Goal: Information Seeking & Learning: Understand process/instructions

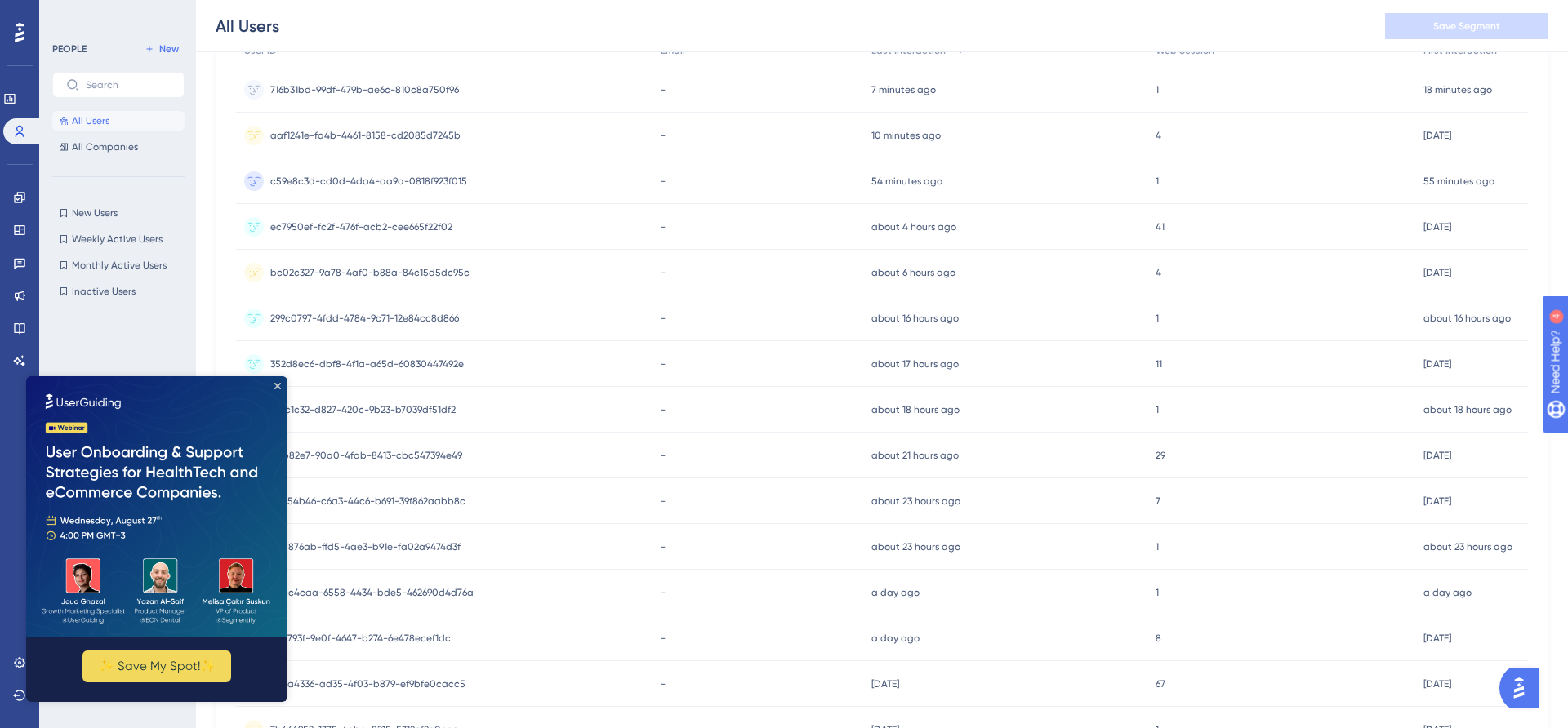
scroll to position [214, 0]
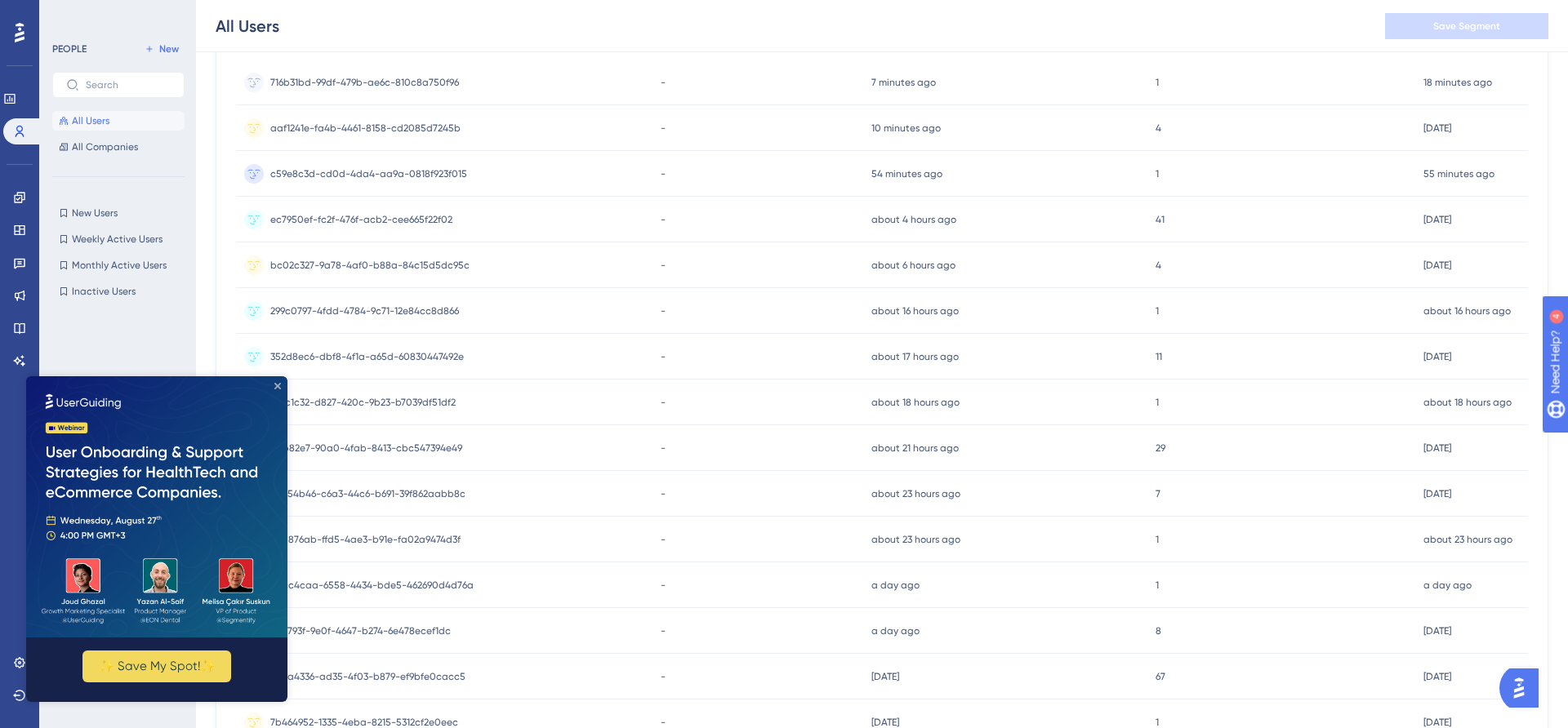
click at [277, 385] on icon "Close Preview" at bounding box center [277, 386] width 7 height 7
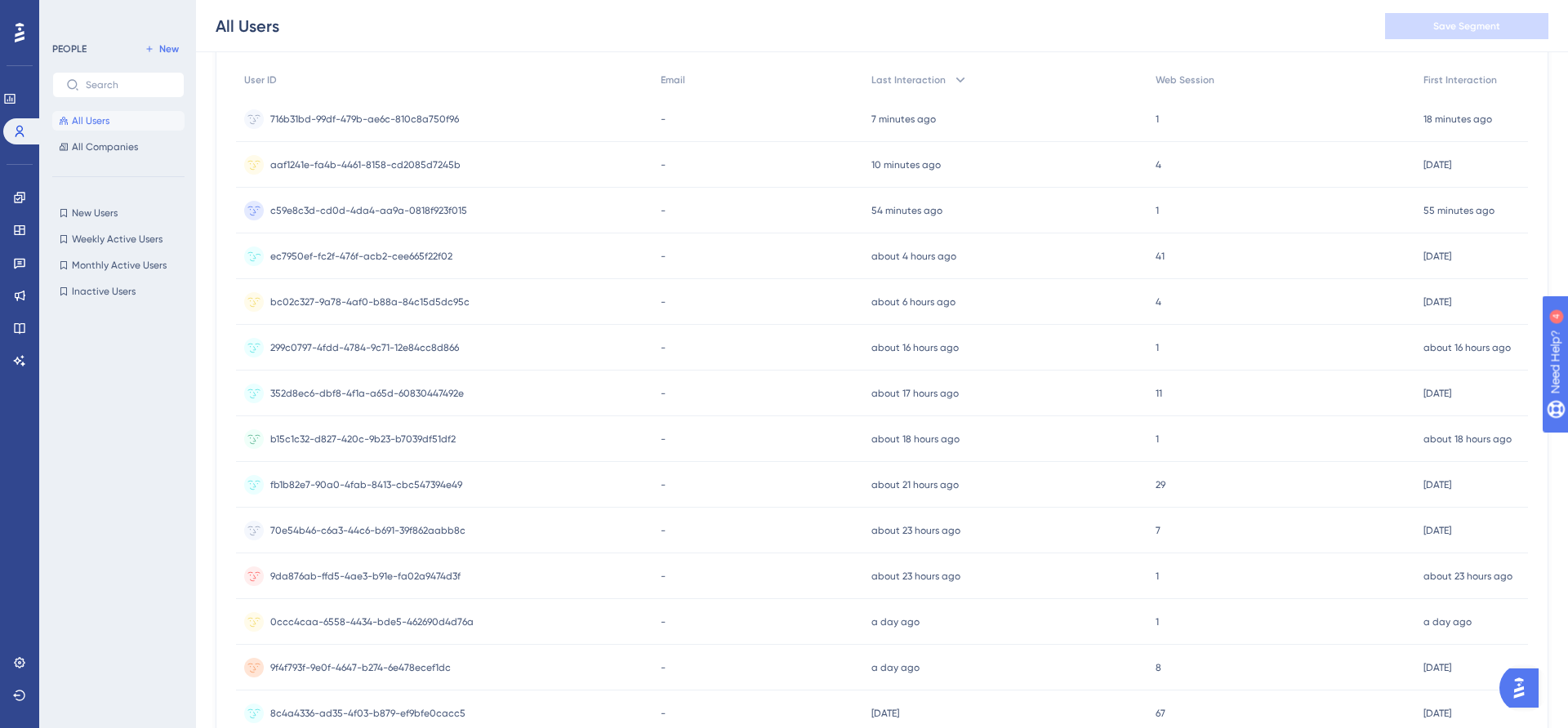
scroll to position [161, 0]
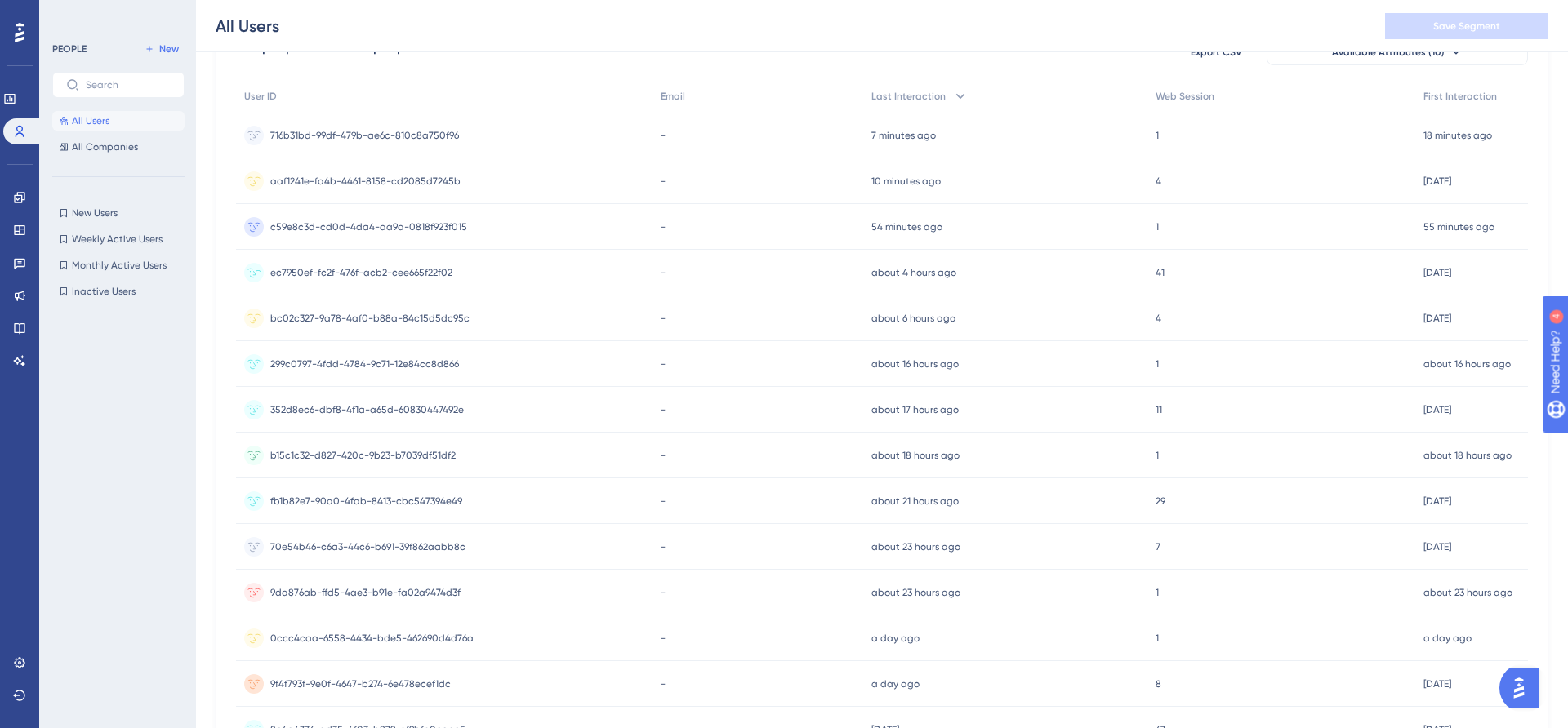
click at [547, 280] on div "ec7950ef-fc2f-476f-acb2-cee665f22f02 ec7950ef-fc2f-476f-acb2-cee665f22f02" at bounding box center [444, 273] width 416 height 46
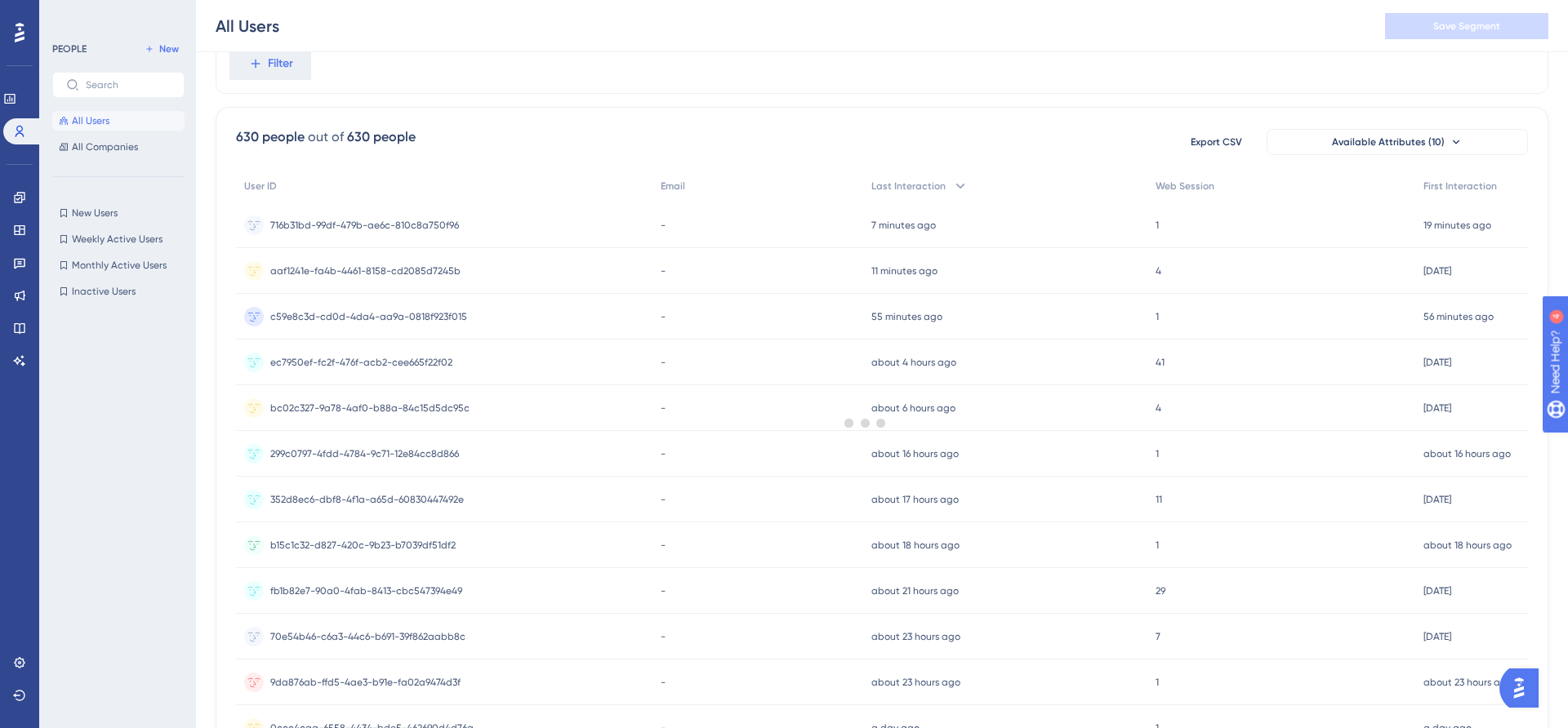
scroll to position [58, 0]
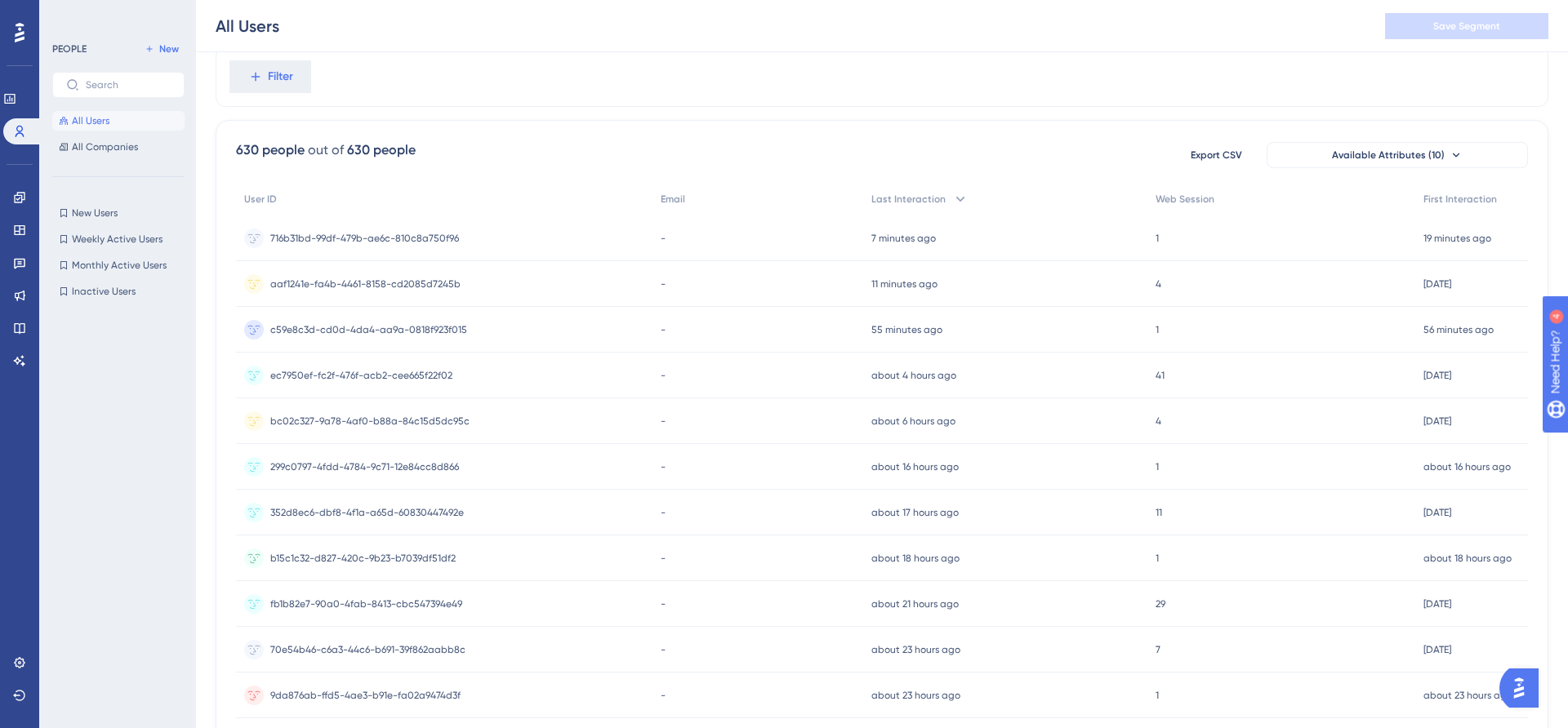
click at [1526, 702] on img "Open AI Assistant Launcher" at bounding box center [1518, 688] width 30 height 30
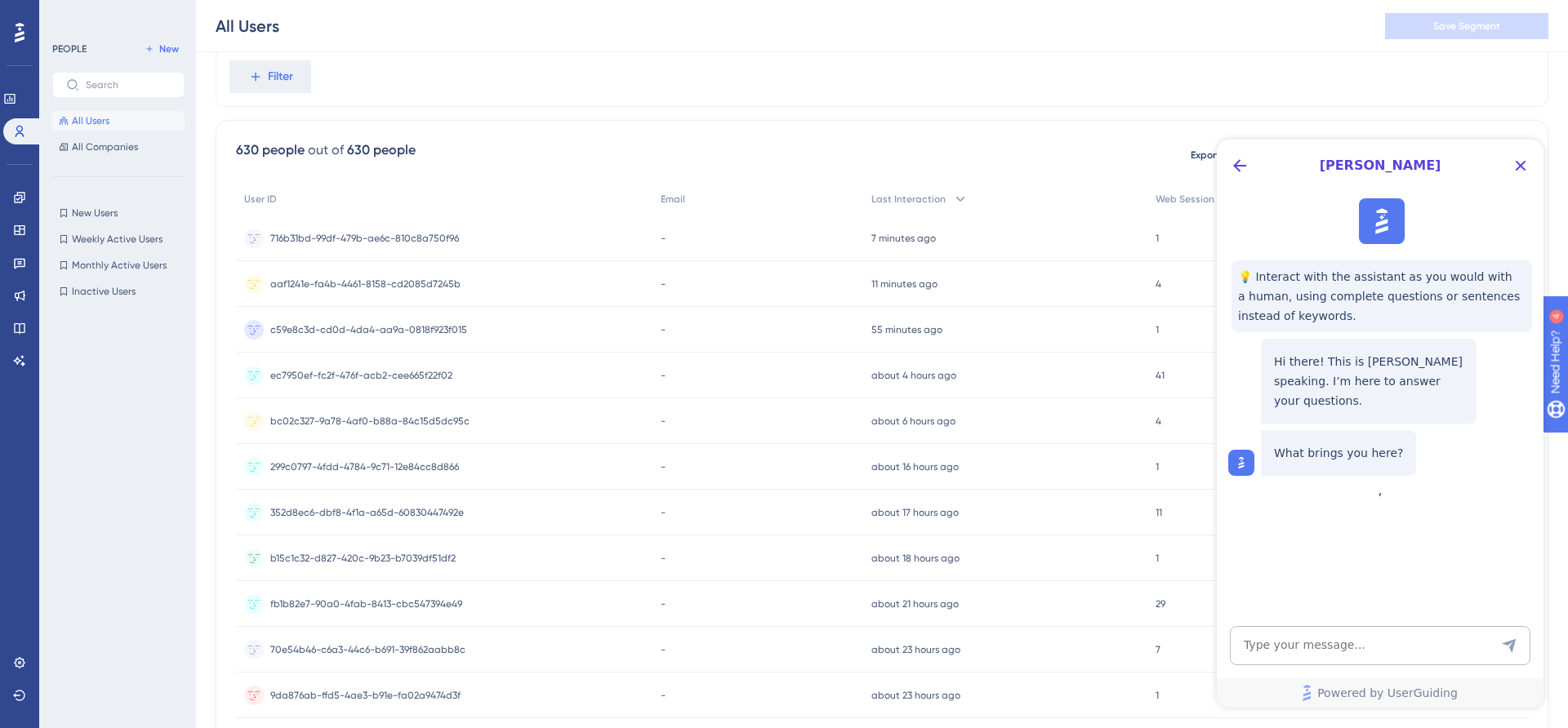
scroll to position [0, 0]
click at [1376, 651] on textarea "AI Assistant Text Input" at bounding box center [1379, 646] width 300 height 39
type textarea "C"
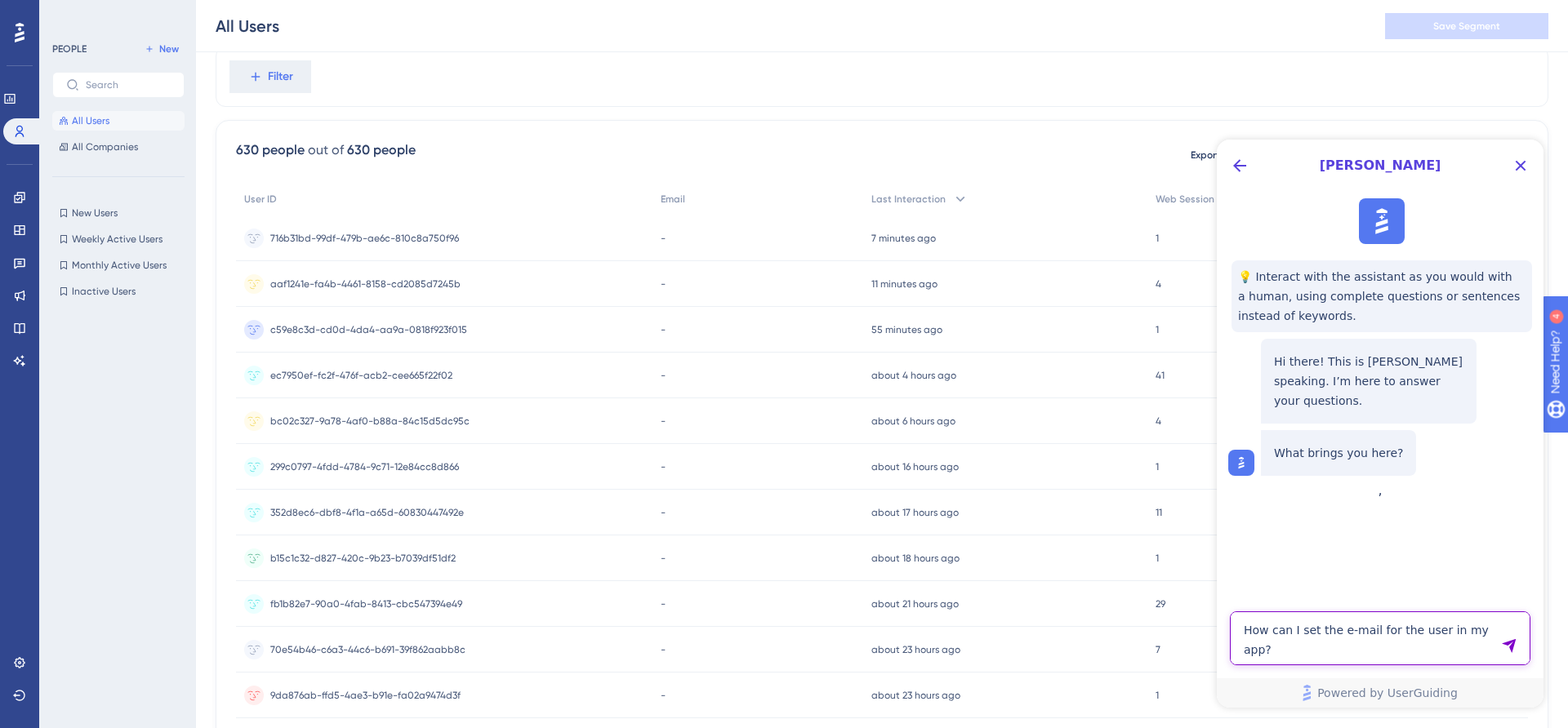
type textarea "How can I set the e-mail for the user in my app?"
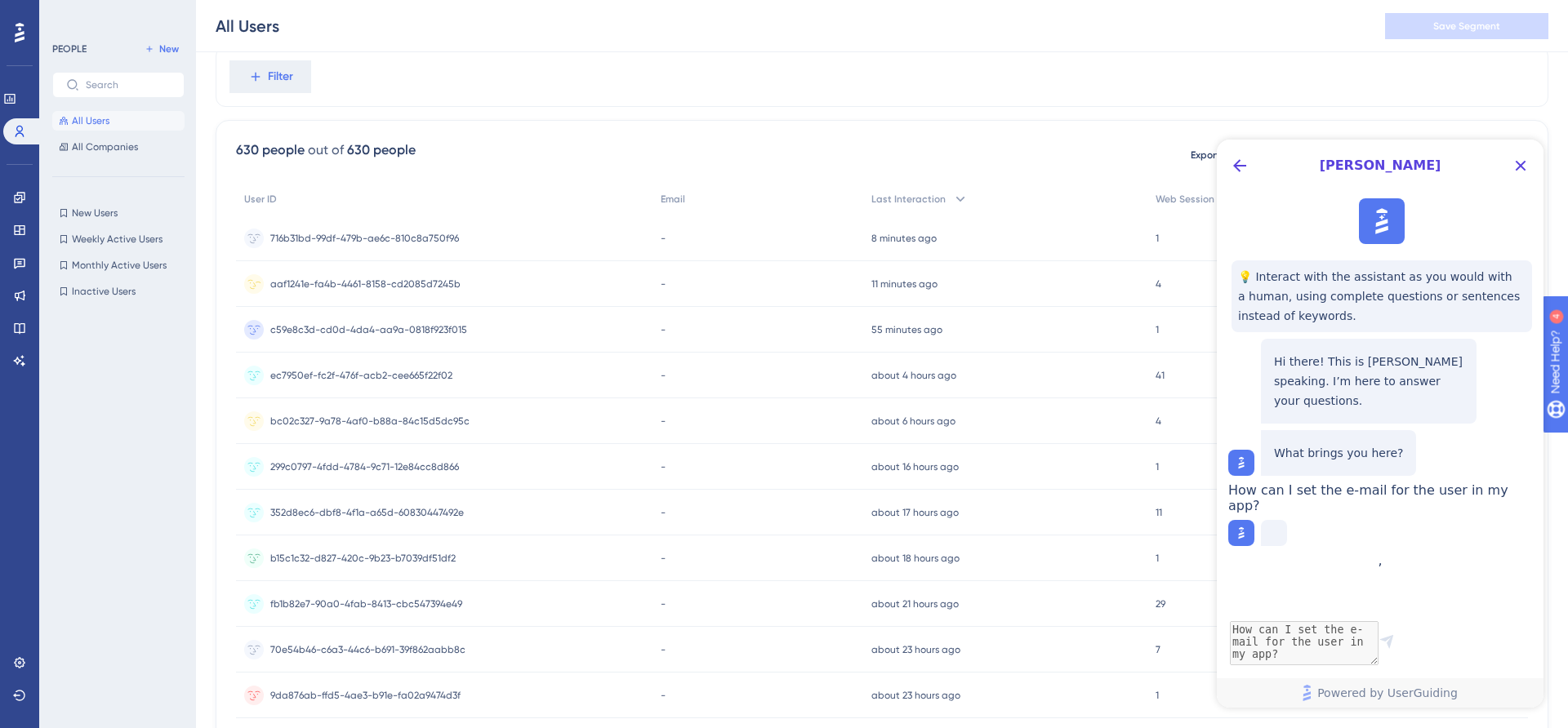
click at [381, 283] on span "aaf1241e-fa4b-4461-8158-cd2085d7245b" at bounding box center [365, 284] width 190 height 13
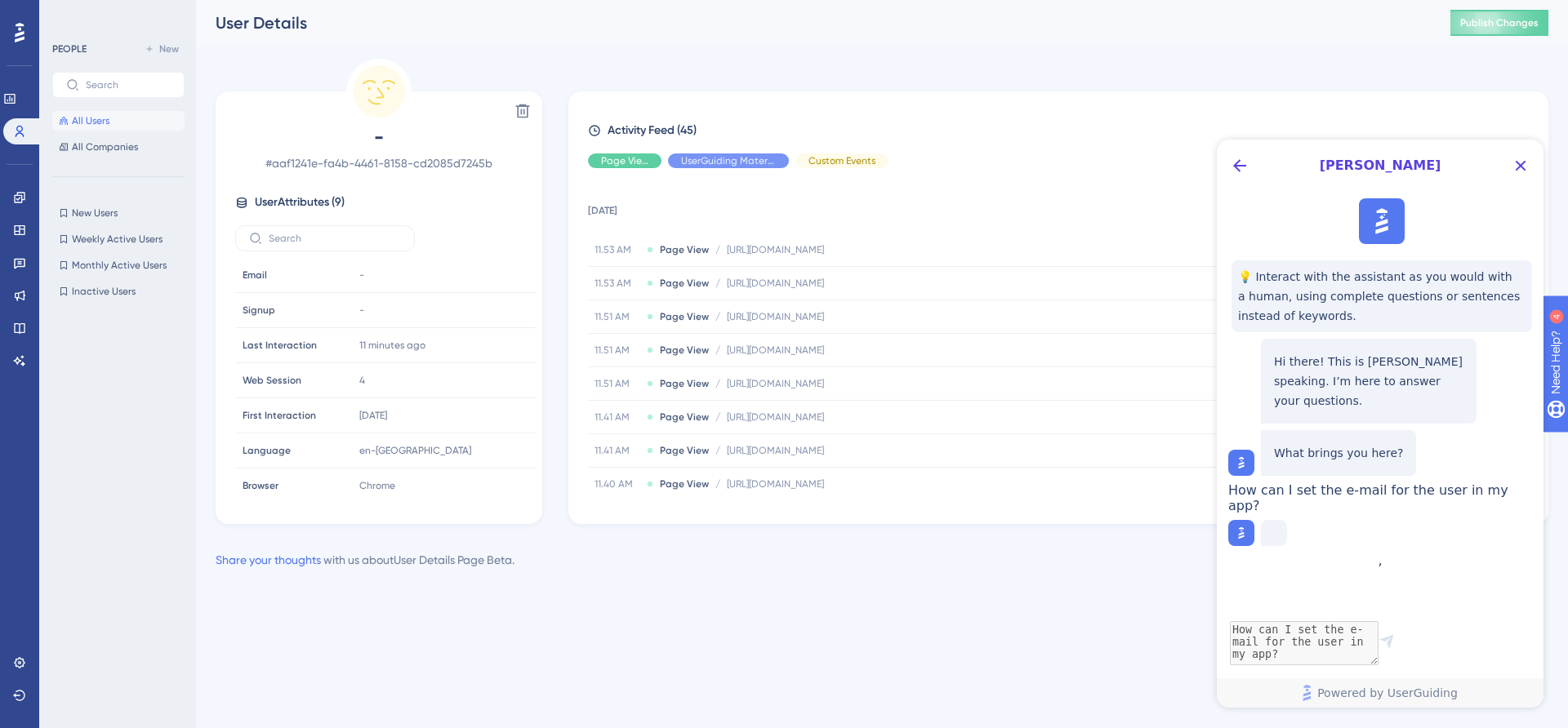
click at [1201, 82] on div "Delete - # aaf1241e-fa4b-4461-8158-cd2085d7245b User Attributes ( 9 ) Email Ema…" at bounding box center [881, 291] width 1332 height 465
click at [137, 236] on span "Weekly Active Users" at bounding box center [117, 240] width 90 height 13
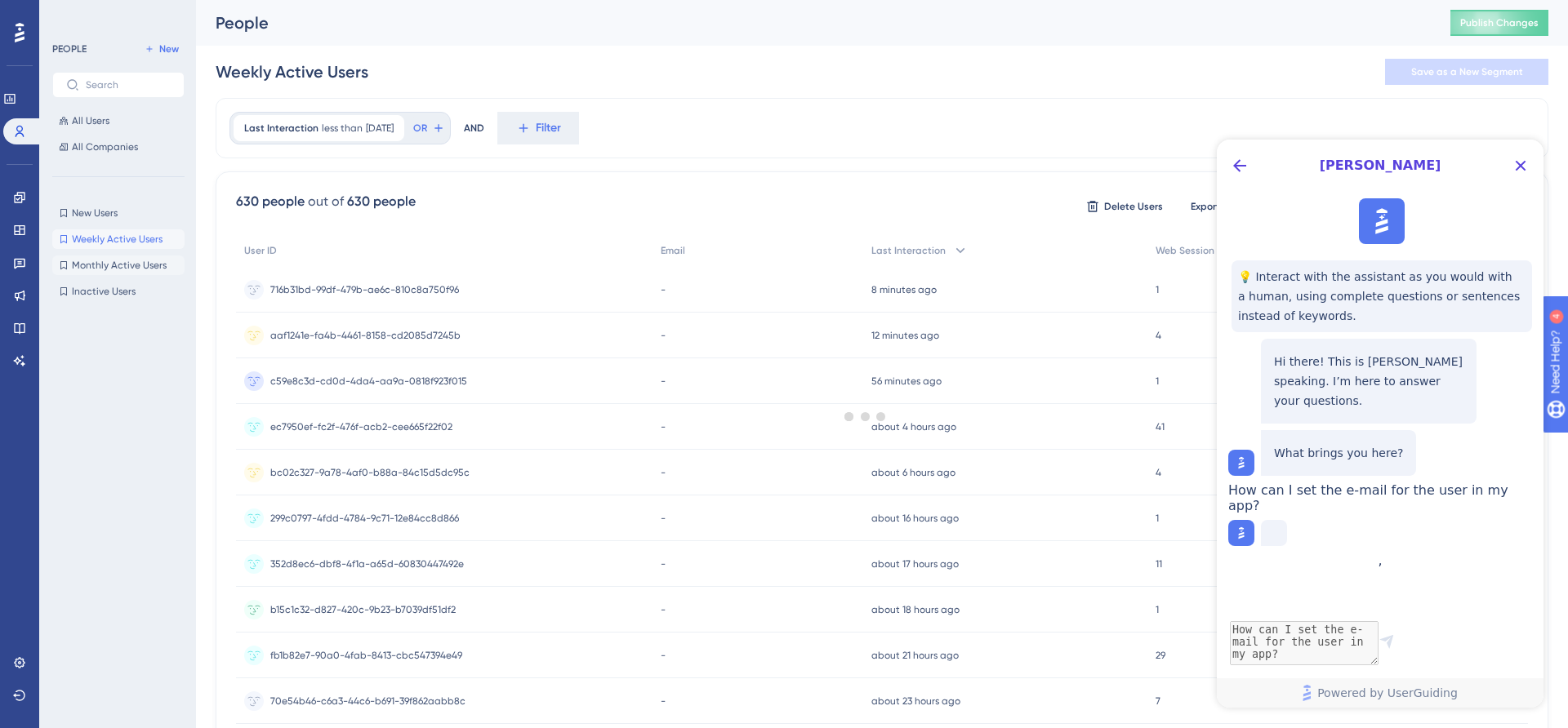
click at [134, 263] on span "Monthly Active Users" at bounding box center [119, 266] width 95 height 13
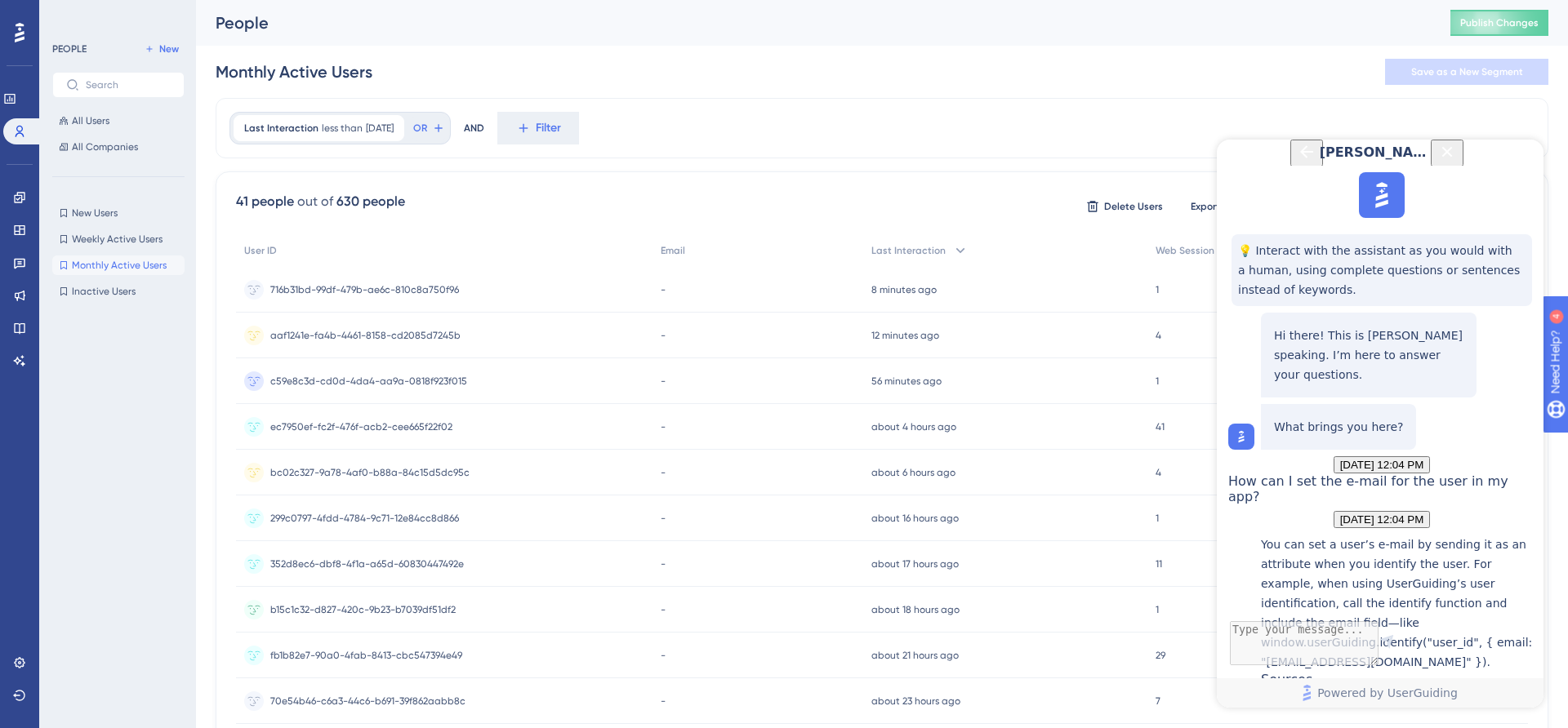
scroll to position [276, 0]
click at [1369, 688] on div "Sending User Attributes, Company Attributes and Tracking User Actions" at bounding box center [1397, 713] width 274 height 51
click at [23, 658] on icon at bounding box center [20, 663] width 13 height 13
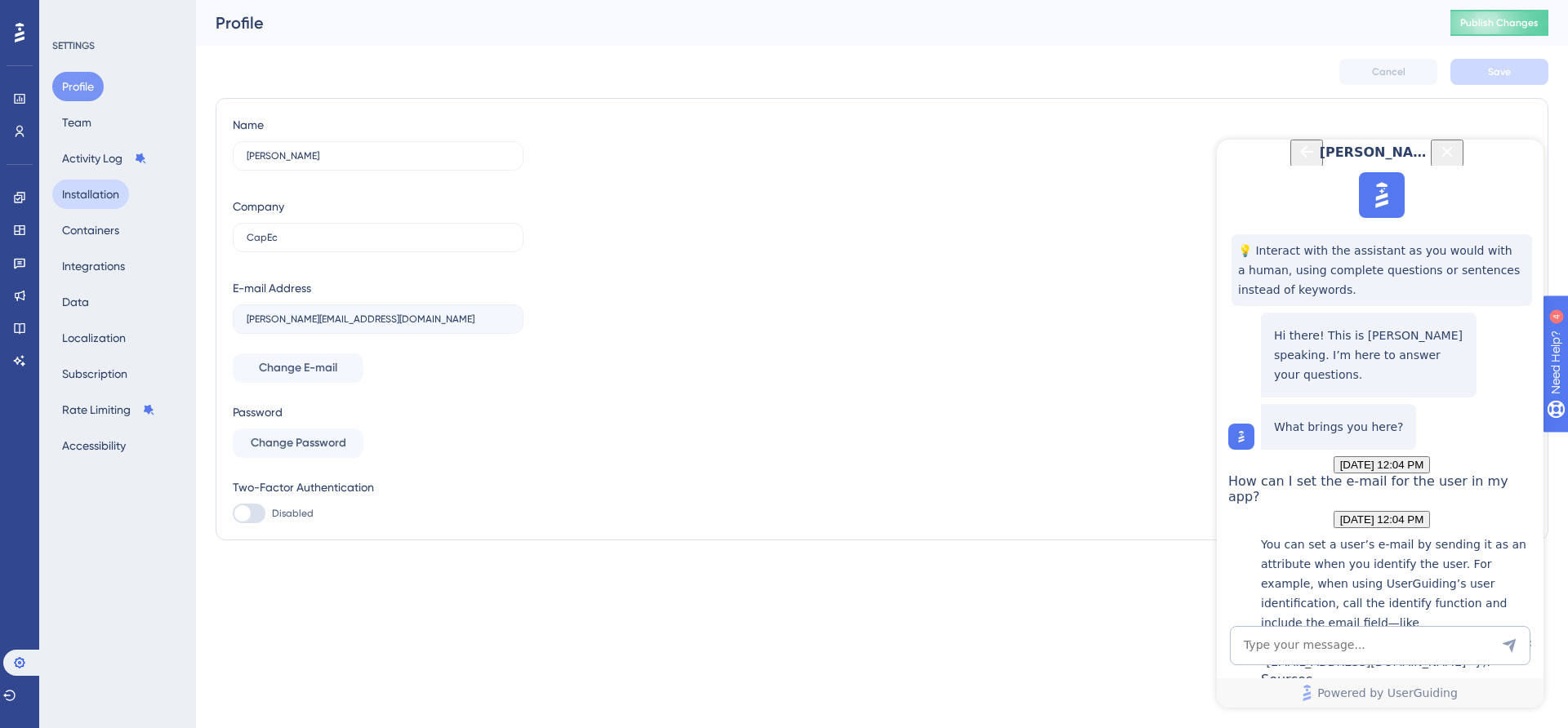
click at [118, 200] on button "Installation" at bounding box center [90, 194] width 77 height 30
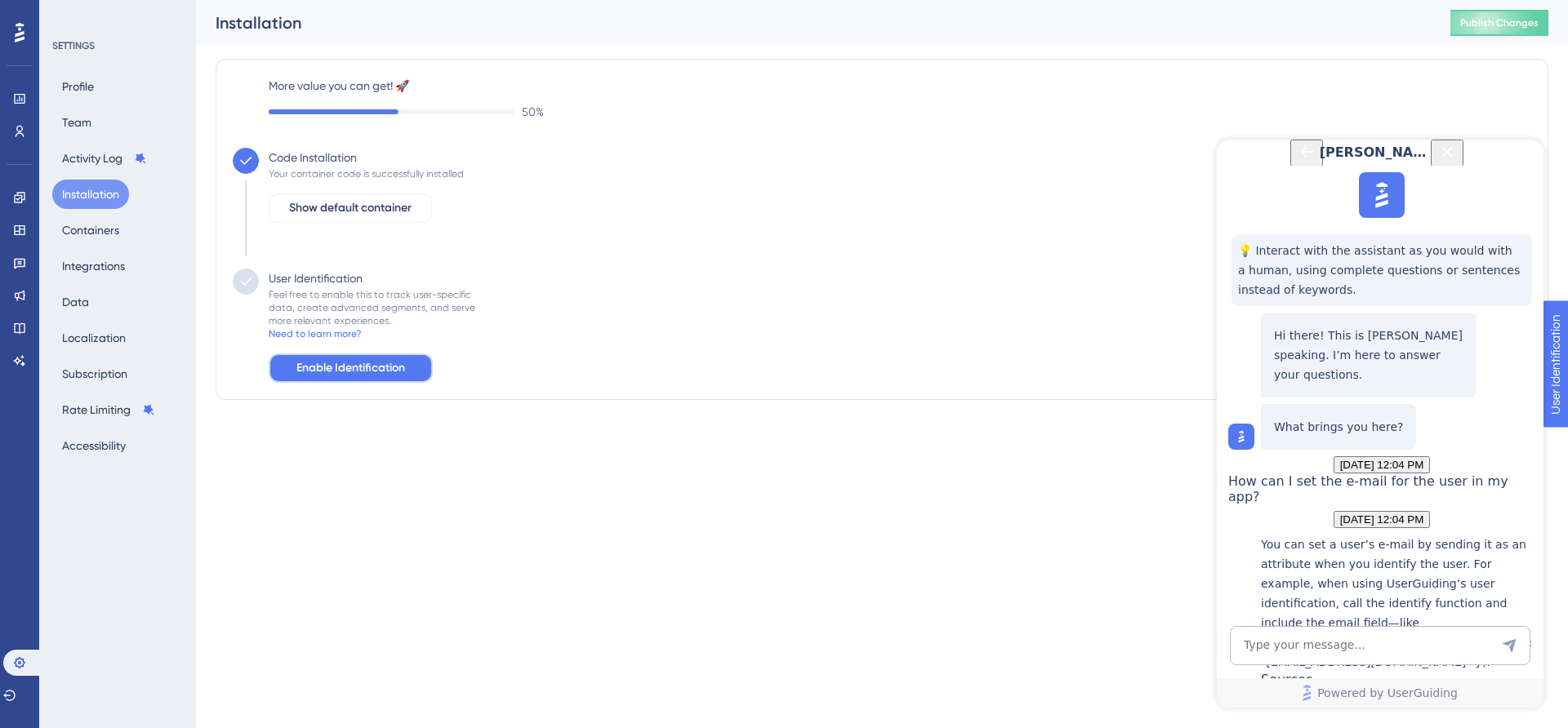
click at [370, 363] on span "Enable Identification" at bounding box center [350, 368] width 108 height 19
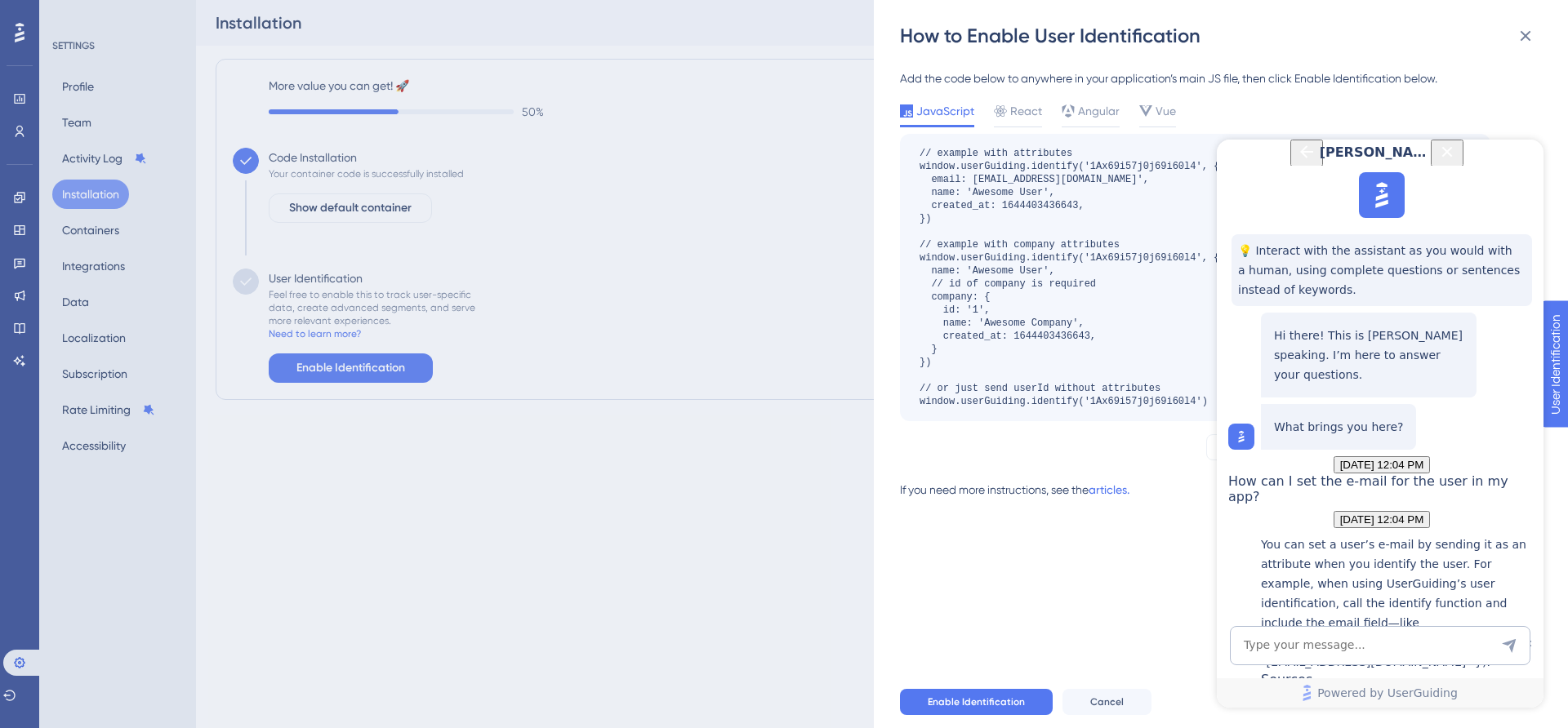
click at [1453, 156] on icon "Close Button" at bounding box center [1446, 151] width 11 height 11
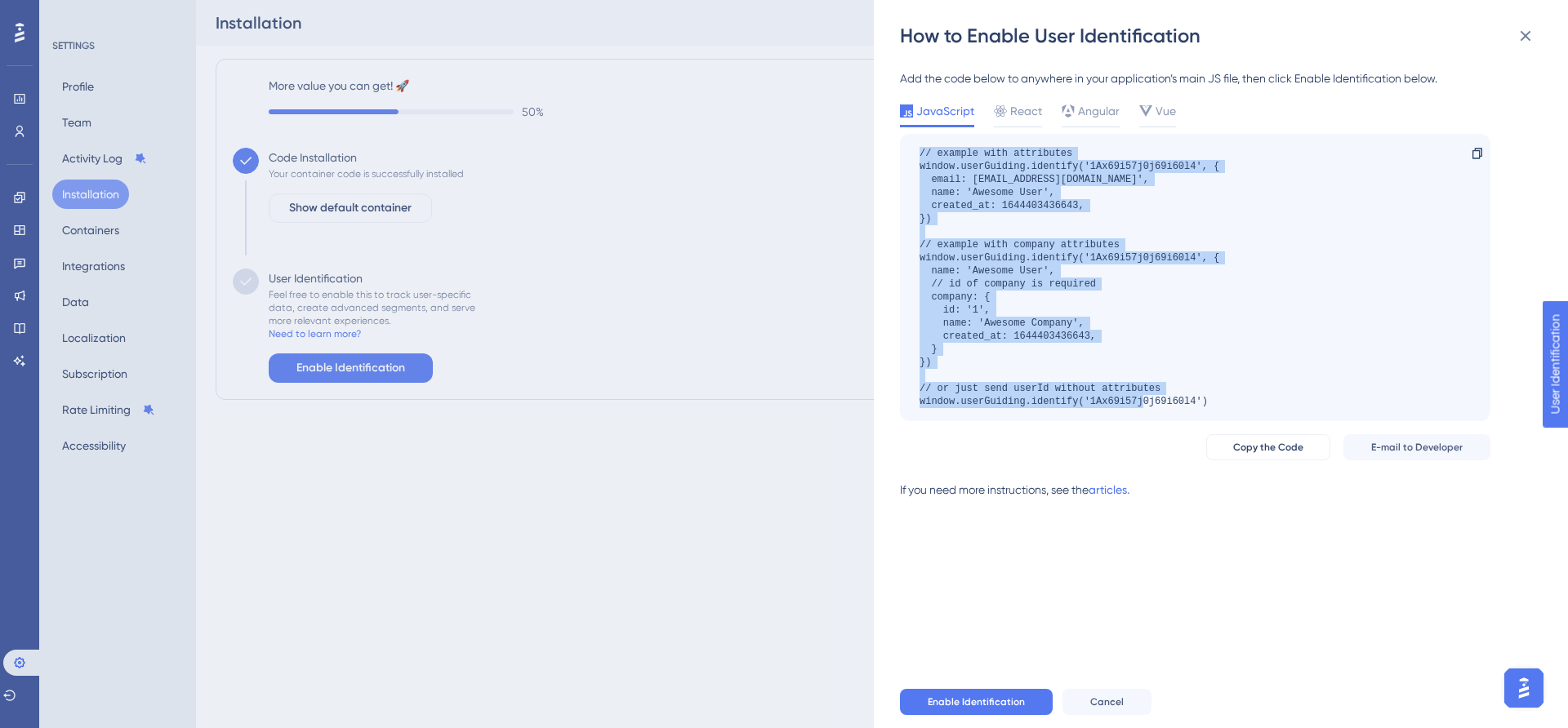
drag, startPoint x: 1244, startPoint y: 404, endPoint x: 906, endPoint y: 143, distance: 427.0
click at [906, 143] on div "// example with attributes window.userGuiding.identify('1Ax69i57j0j69i60l4', { …" at bounding box center [1195, 278] width 591 height 288
copy div "// example with attributes window.userGuiding.identify('1Ax69i57j0j69i60l4', { …"
